Goal: Check status: Check status

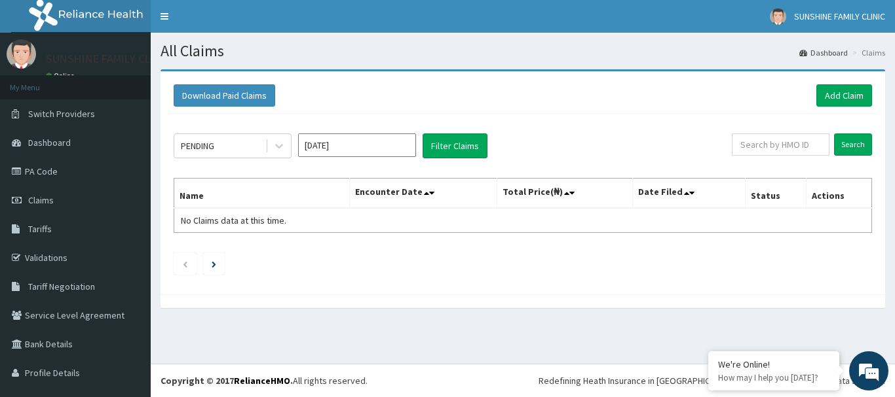
click at [230, 147] on div "PENDING" at bounding box center [219, 146] width 91 height 21
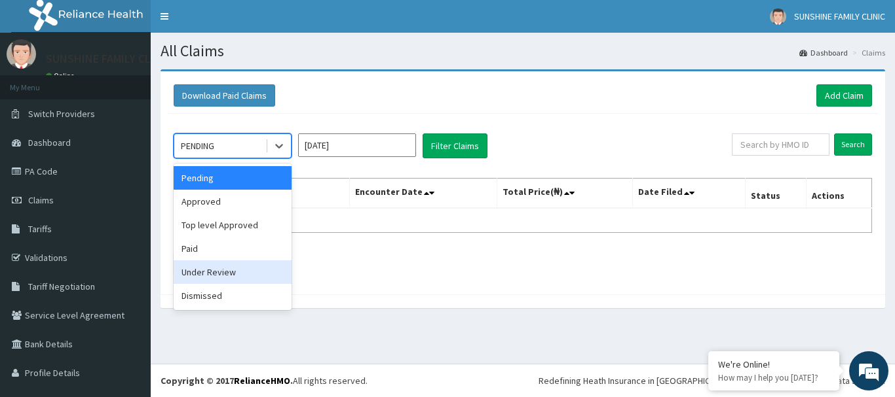
click at [205, 268] on div "Under Review" at bounding box center [233, 273] width 118 height 24
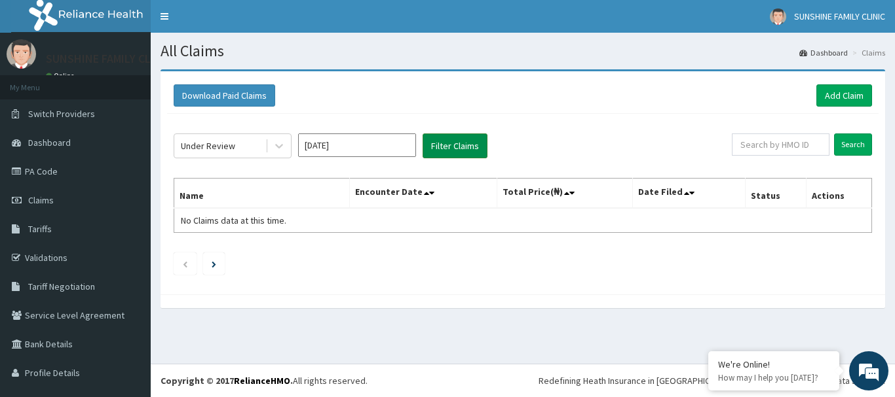
click at [427, 144] on button "Filter Claims" at bounding box center [454, 146] width 65 height 25
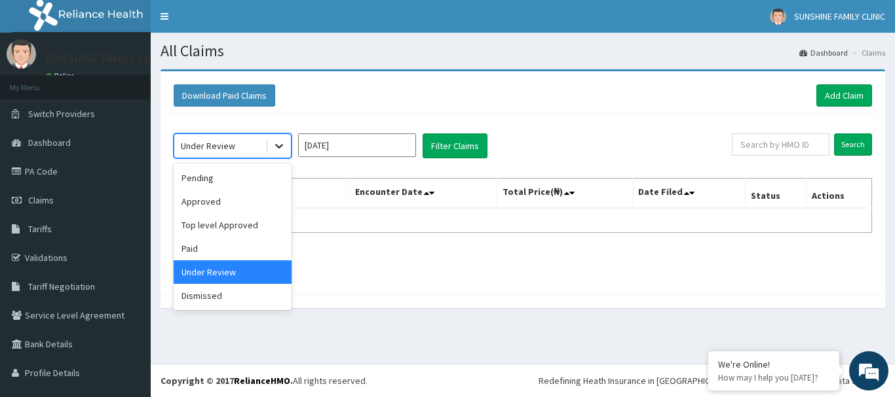
click at [276, 155] on div at bounding box center [279, 146] width 24 height 24
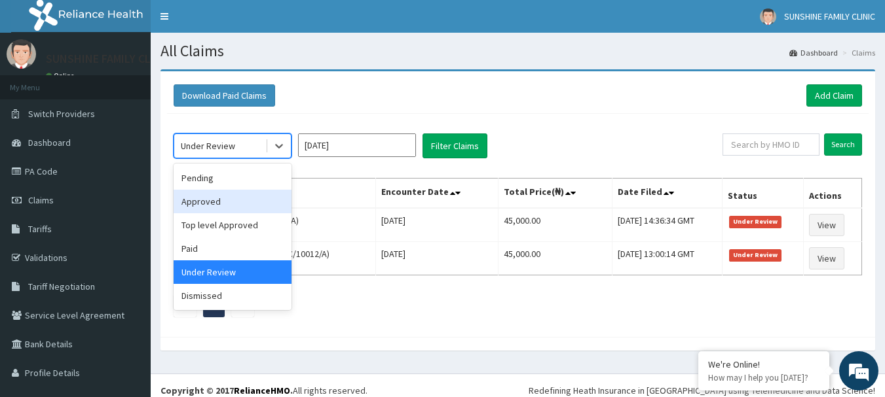
click at [199, 208] on div "Approved" at bounding box center [233, 202] width 118 height 24
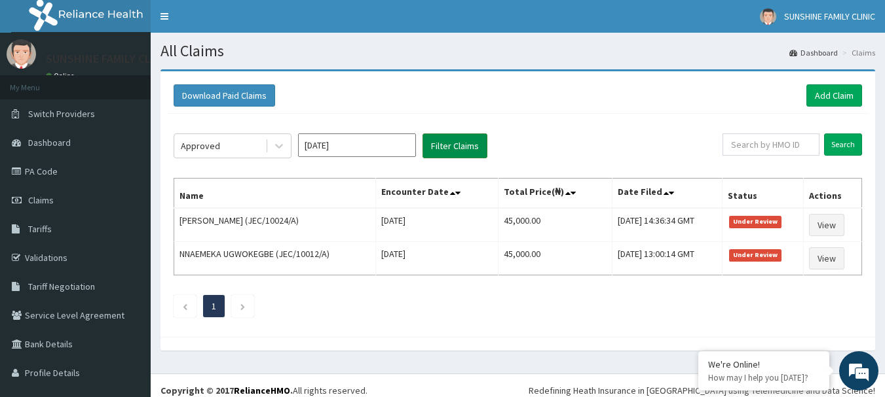
click at [443, 145] on button "Filter Claims" at bounding box center [454, 146] width 65 height 25
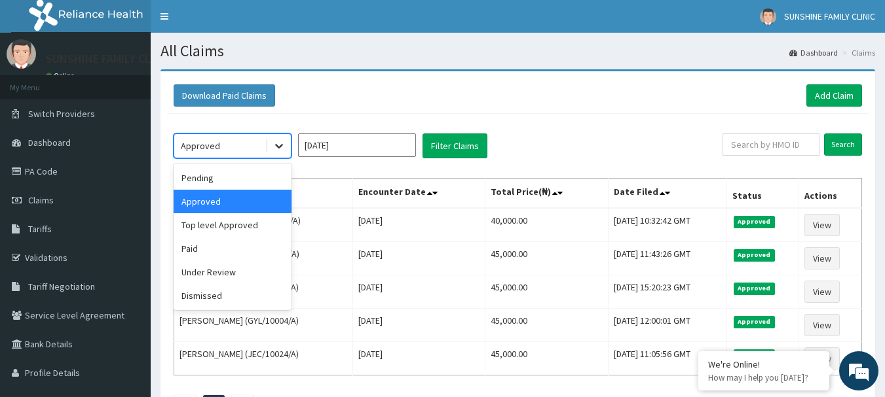
click at [279, 145] on icon at bounding box center [278, 145] width 13 height 13
click at [202, 237] on div "Paid" at bounding box center [233, 249] width 118 height 24
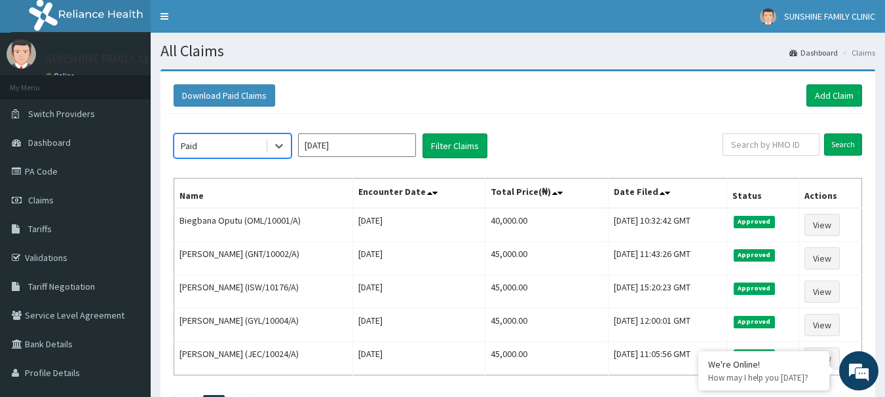
click at [204, 144] on div "Paid" at bounding box center [219, 146] width 91 height 21
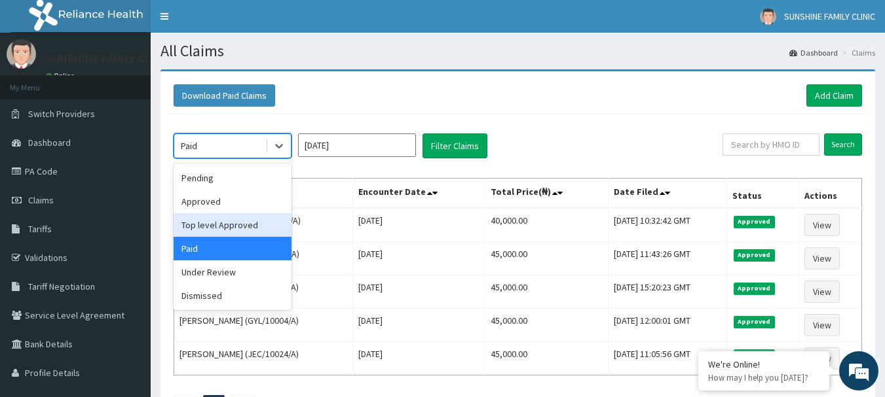
click at [198, 223] on div "Top level Approved" at bounding box center [233, 225] width 118 height 24
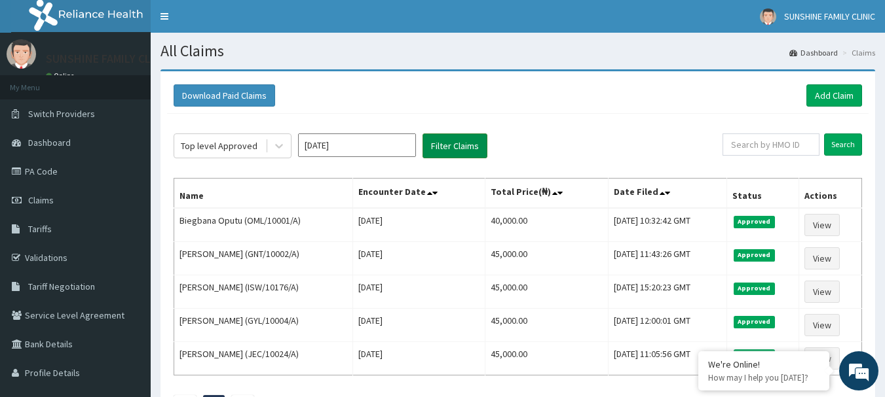
click at [482, 140] on button "Filter Claims" at bounding box center [454, 146] width 65 height 25
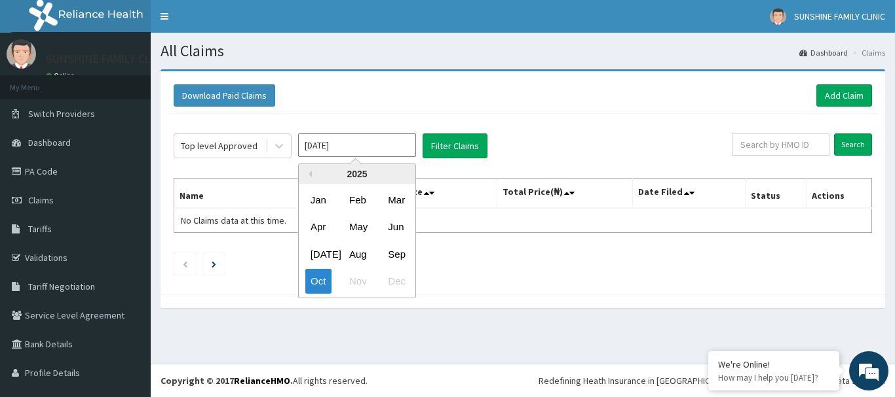
click at [391, 142] on input "[DATE]" at bounding box center [357, 146] width 118 height 24
click at [403, 261] on div "Sep" at bounding box center [395, 254] width 26 height 24
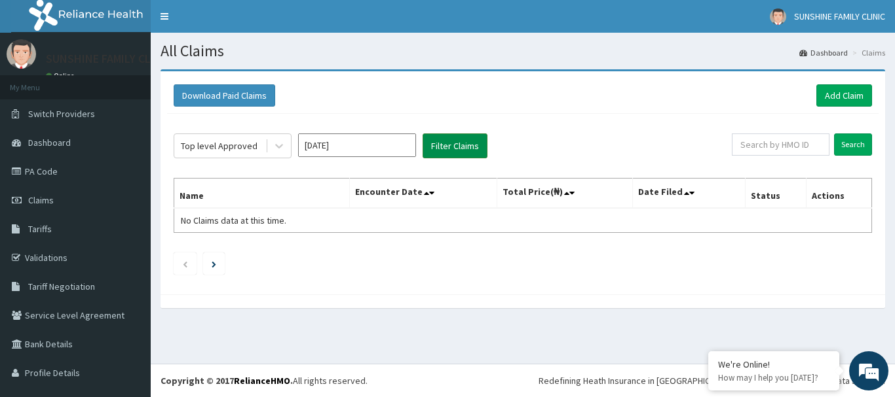
click at [444, 153] on button "Filter Claims" at bounding box center [454, 146] width 65 height 25
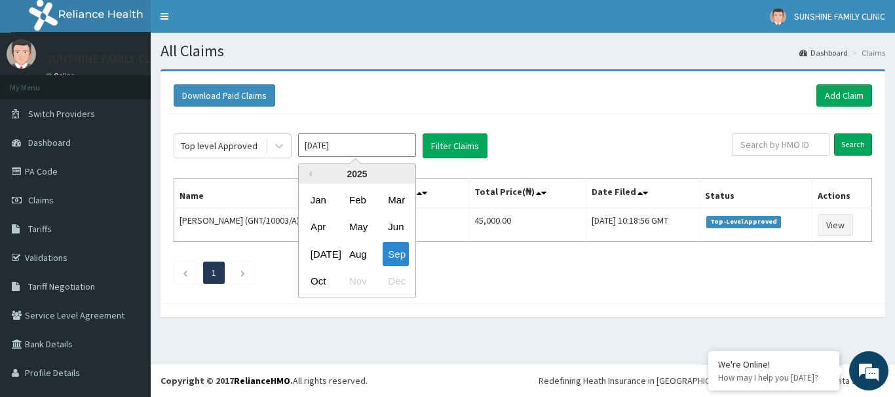
click at [329, 149] on input "[DATE]" at bounding box center [357, 146] width 118 height 24
click at [329, 280] on div "Oct" at bounding box center [318, 282] width 26 height 24
type input "[DATE]"
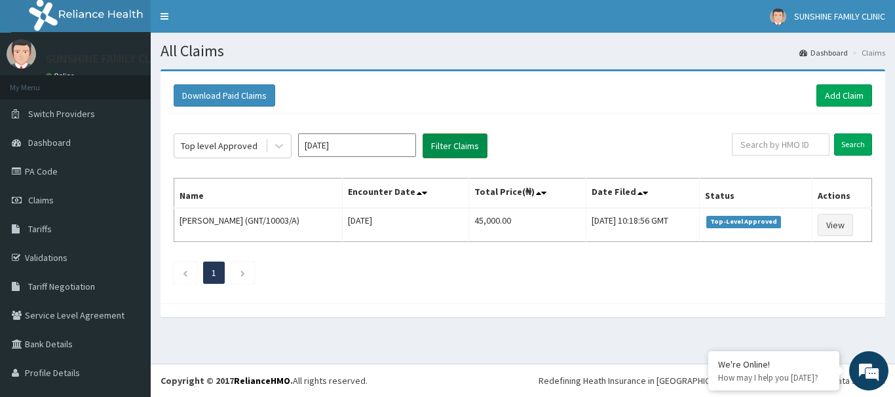
click at [459, 134] on button "Filter Claims" at bounding box center [454, 146] width 65 height 25
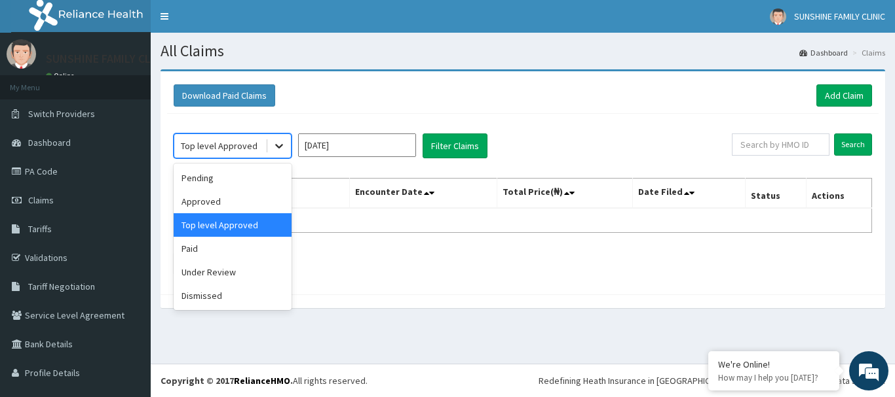
click at [272, 147] on div at bounding box center [279, 146] width 24 height 24
click at [201, 198] on div "Approved" at bounding box center [233, 202] width 118 height 24
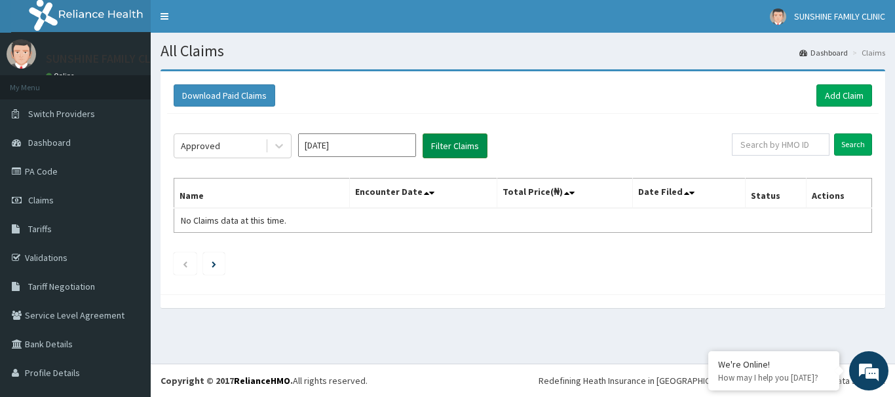
click at [444, 154] on button "Filter Claims" at bounding box center [454, 146] width 65 height 25
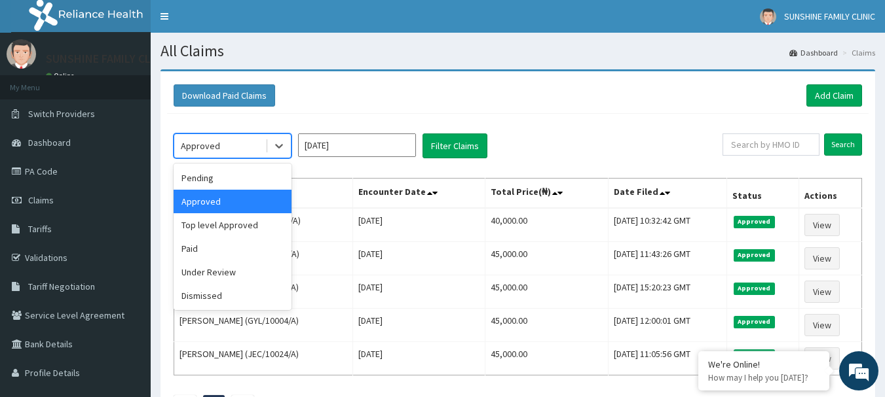
click at [234, 137] on div "Approved" at bounding box center [219, 146] width 91 height 21
click at [206, 278] on div "Under Review" at bounding box center [233, 273] width 118 height 24
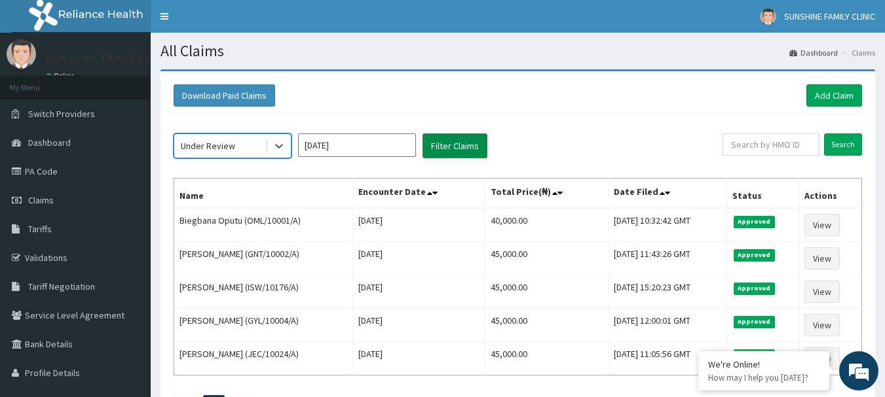
click at [435, 150] on button "Filter Claims" at bounding box center [454, 146] width 65 height 25
